Goal: Information Seeking & Learning: Learn about a topic

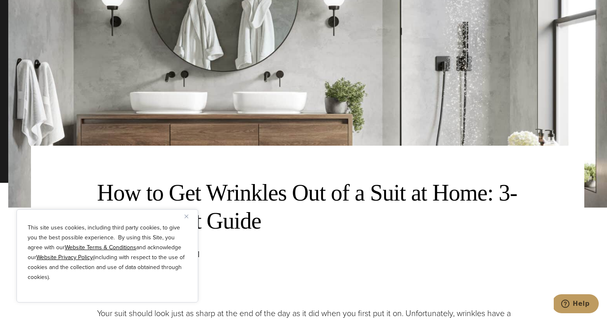
click at [185, 222] on div "This site uses cookies, including third party cookies, to give you the best pos…" at bounding box center [108, 255] width 182 height 93
click at [187, 217] on img "Close" at bounding box center [187, 217] width 4 height 4
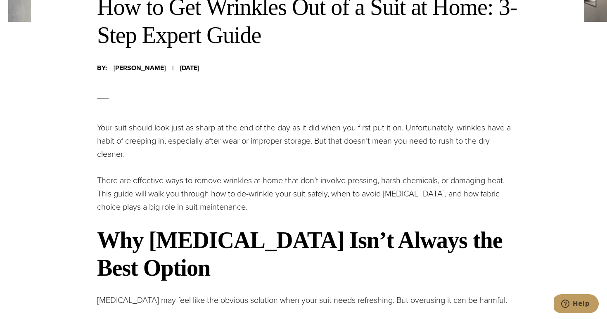
scroll to position [344, 0]
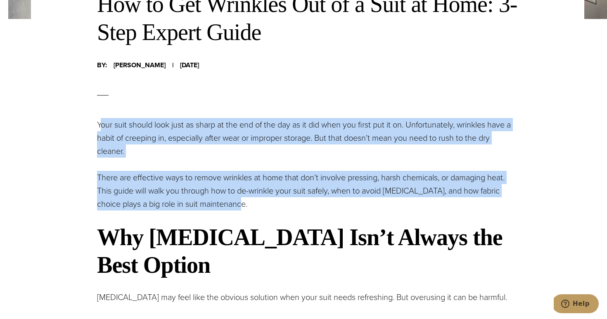
drag, startPoint x: 101, startPoint y: 129, endPoint x: 247, endPoint y: 203, distance: 164.0
click at [247, 203] on p "There are effective ways to remove wrinkles at home that don’t involve pressing…" at bounding box center [307, 191] width 421 height 40
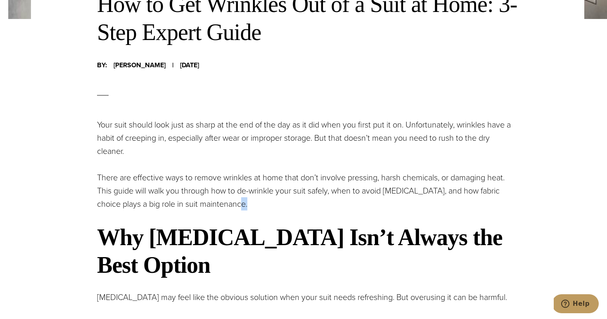
click at [247, 203] on p "There are effective ways to remove wrinkles at home that don’t involve pressing…" at bounding box center [307, 191] width 421 height 40
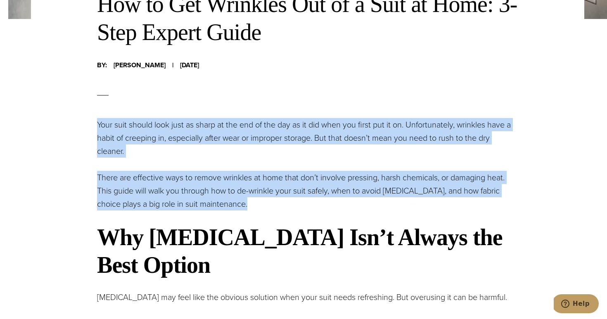
drag, startPoint x: 247, startPoint y: 203, endPoint x: 110, endPoint y: 109, distance: 166.0
click at [116, 128] on p "Your suit should look just as sharp at the end of the day as it did when you fi…" at bounding box center [307, 138] width 421 height 40
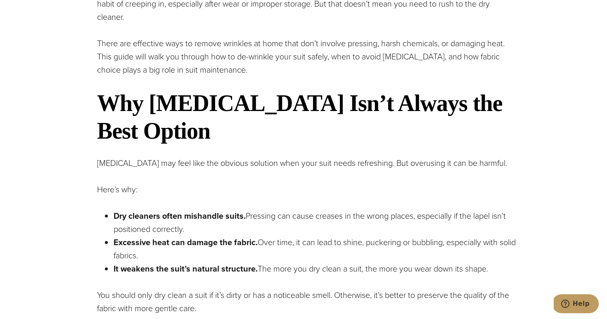
scroll to position [506, 0]
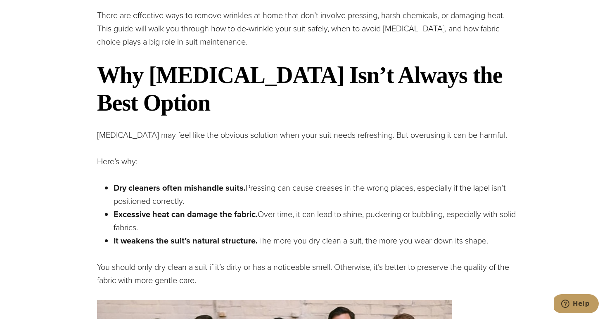
click at [166, 235] on strong "It weakens the suit’s natural structure." at bounding box center [186, 241] width 144 height 12
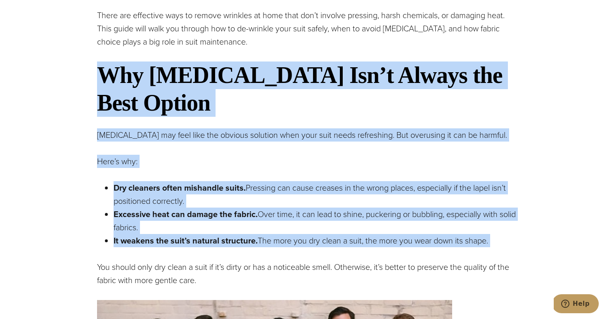
drag, startPoint x: 166, startPoint y: 235, endPoint x: 165, endPoint y: 104, distance: 130.9
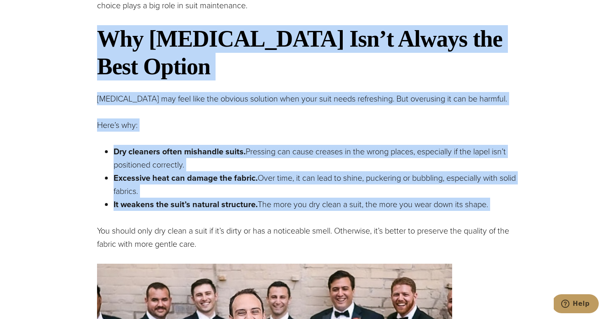
click at [165, 104] on p "[MEDICAL_DATA] may feel like the obvious solution when your suit needs refreshi…" at bounding box center [307, 98] width 421 height 13
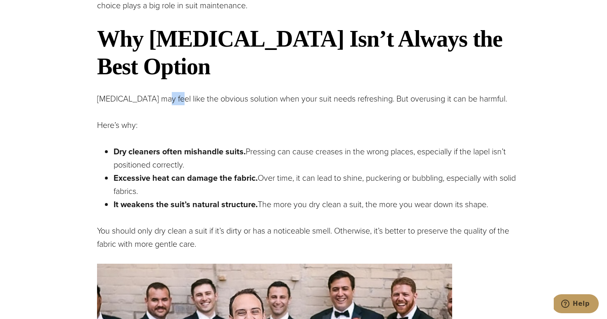
click at [165, 104] on p "[MEDICAL_DATA] may feel like the obvious solution when your suit needs refreshi…" at bounding box center [307, 98] width 421 height 13
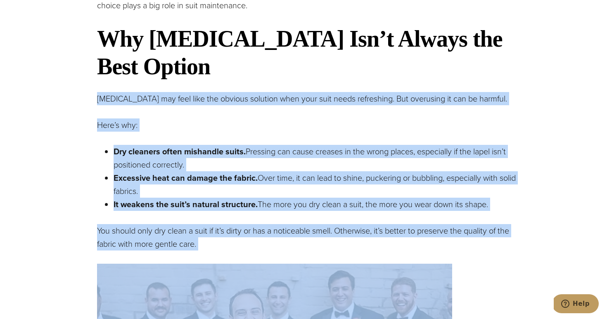
drag, startPoint x: 165, startPoint y: 104, endPoint x: 174, endPoint y: 213, distance: 109.0
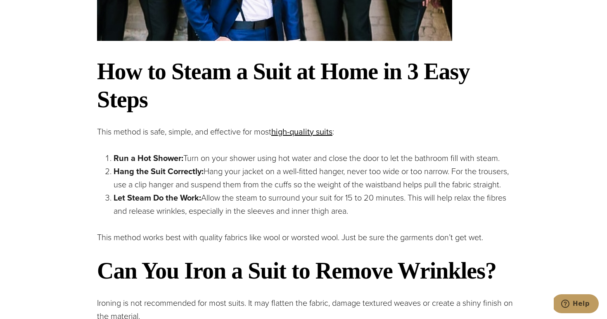
scroll to position [989, 0]
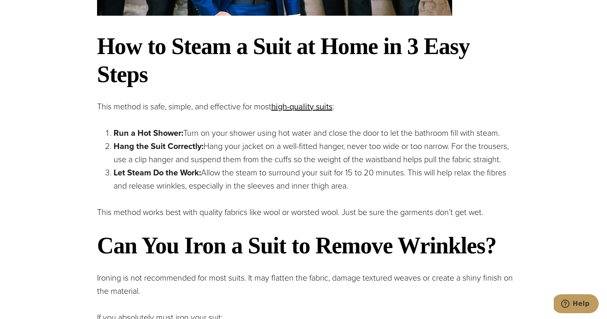
click at [191, 209] on p "This method works best with quality fabrics like wool or worsted wool. Just be …" at bounding box center [307, 212] width 421 height 13
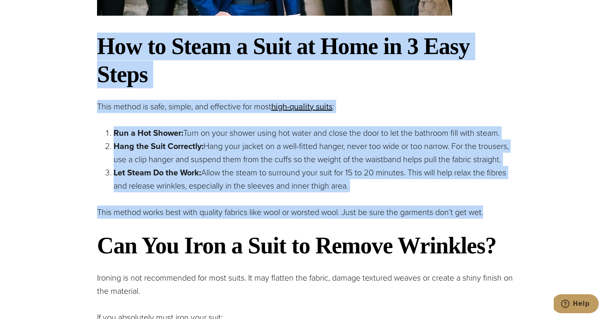
drag, startPoint x: 191, startPoint y: 209, endPoint x: 171, endPoint y: 76, distance: 135.0
click at [170, 76] on h2 "How to Steam a Suit at Home in 3 Easy Steps" at bounding box center [307, 60] width 421 height 55
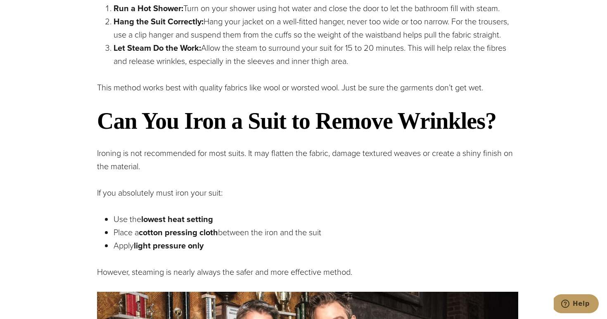
scroll to position [1117, 0]
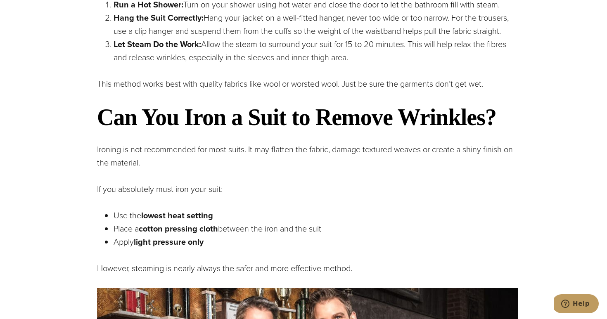
click at [137, 84] on p "This method works best with quality fabrics like wool or worsted wool. Just be …" at bounding box center [307, 83] width 421 height 13
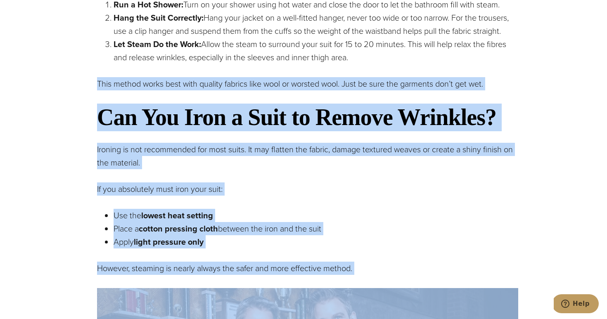
drag, startPoint x: 137, startPoint y: 84, endPoint x: 188, endPoint y: 255, distance: 178.1
click at [206, 148] on p "Ironing is not recommended for most suits. It may flatten the fabric, damage te…" at bounding box center [307, 156] width 421 height 26
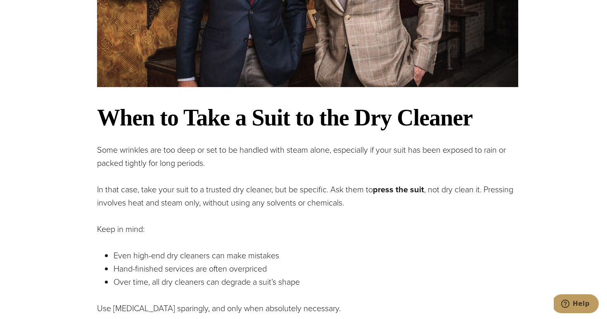
scroll to position [1553, 0]
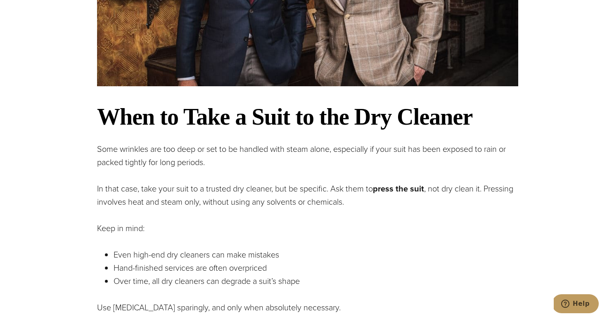
click at [114, 108] on strong "When to Take a Suit to the Dry Cleaner" at bounding box center [284, 117] width 375 height 26
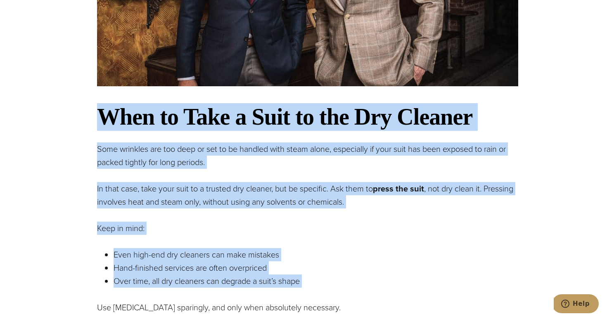
drag, startPoint x: 114, startPoint y: 108, endPoint x: 171, endPoint y: 285, distance: 186.3
click at [171, 285] on div "How to Get Wrinkles Out of a Suit at Home: 3-Step Expert Guide Your suit should…" at bounding box center [307, 101] width 421 height 2385
click at [171, 285] on p "Over time, all dry cleaners can degrade a suit’s shape" at bounding box center [316, 281] width 405 height 13
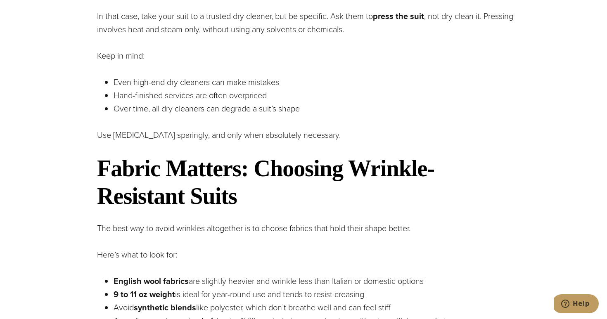
scroll to position [1726, 0]
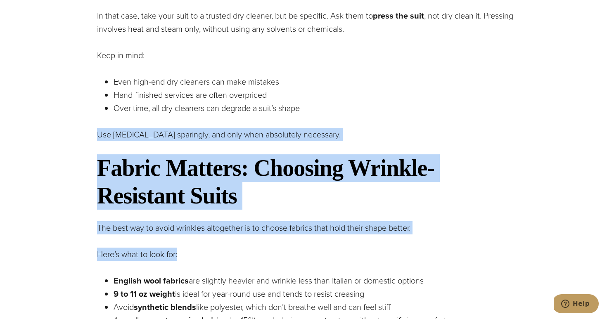
drag, startPoint x: 98, startPoint y: 123, endPoint x: 246, endPoint y: 254, distance: 197.1
click at [246, 254] on p "Here’s what to look for:" at bounding box center [307, 254] width 421 height 13
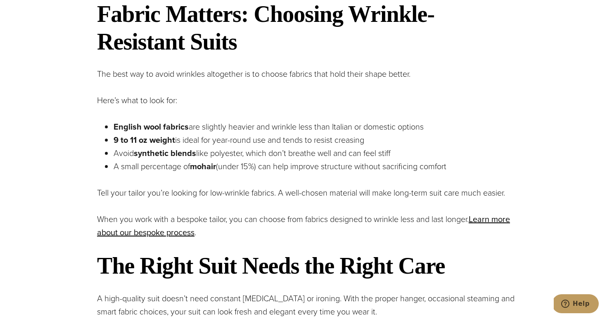
scroll to position [1880, 0]
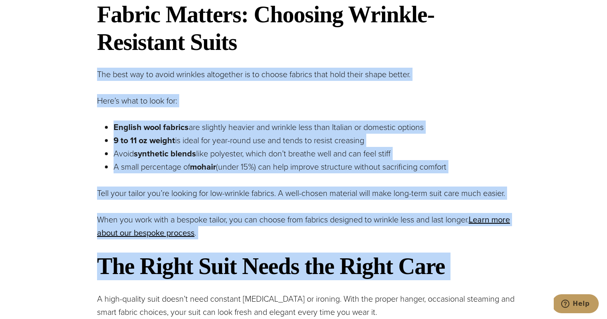
drag, startPoint x: 246, startPoint y: 254, endPoint x: 251, endPoint y: 80, distance: 174.4
click at [252, 80] on p "The best way to avoid wrinkles altogether is to choose fabrics that hold their …" at bounding box center [307, 74] width 421 height 13
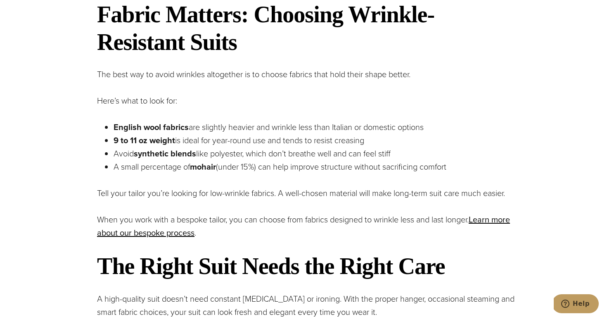
click at [190, 45] on strong "Fabric Matters: Choosing Wrinkle-Resistant Suits" at bounding box center [265, 28] width 337 height 53
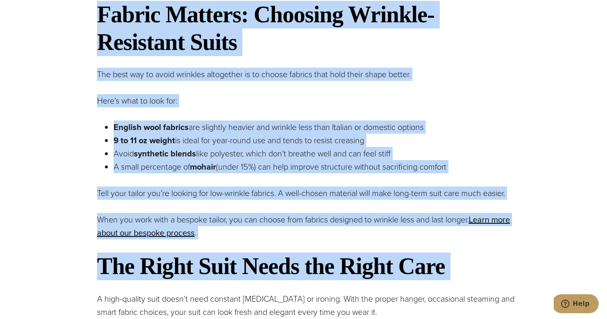
drag, startPoint x: 190, startPoint y: 45, endPoint x: 233, endPoint y: 259, distance: 217.8
click at [233, 259] on strong "The Right Suit Needs the Right Care" at bounding box center [271, 267] width 348 height 26
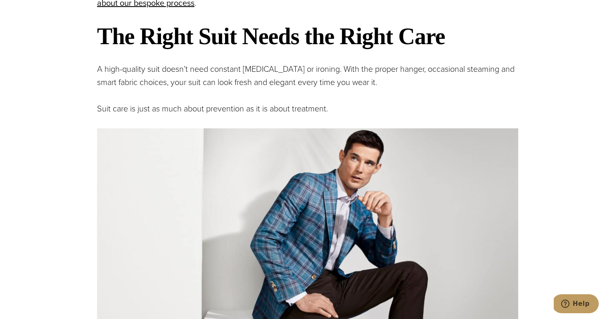
scroll to position [2126, 0]
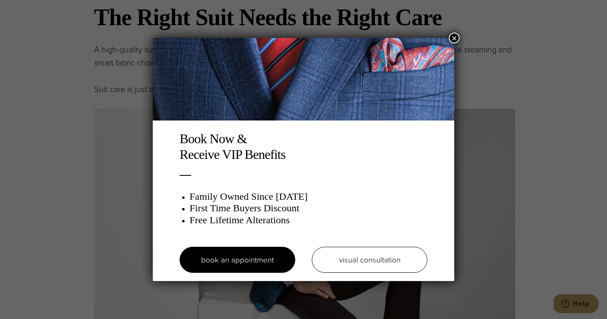
click at [455, 34] on button "×" at bounding box center [454, 38] width 11 height 11
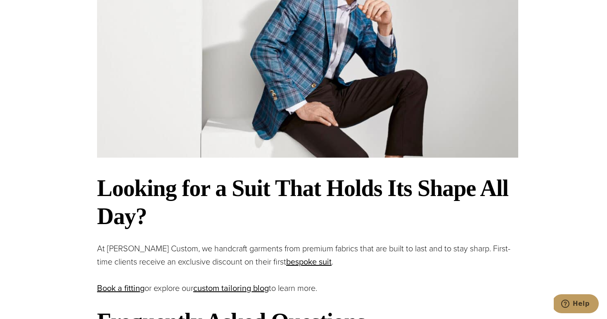
scroll to position [2341, 0]
